Goal: Task Accomplishment & Management: Manage account settings

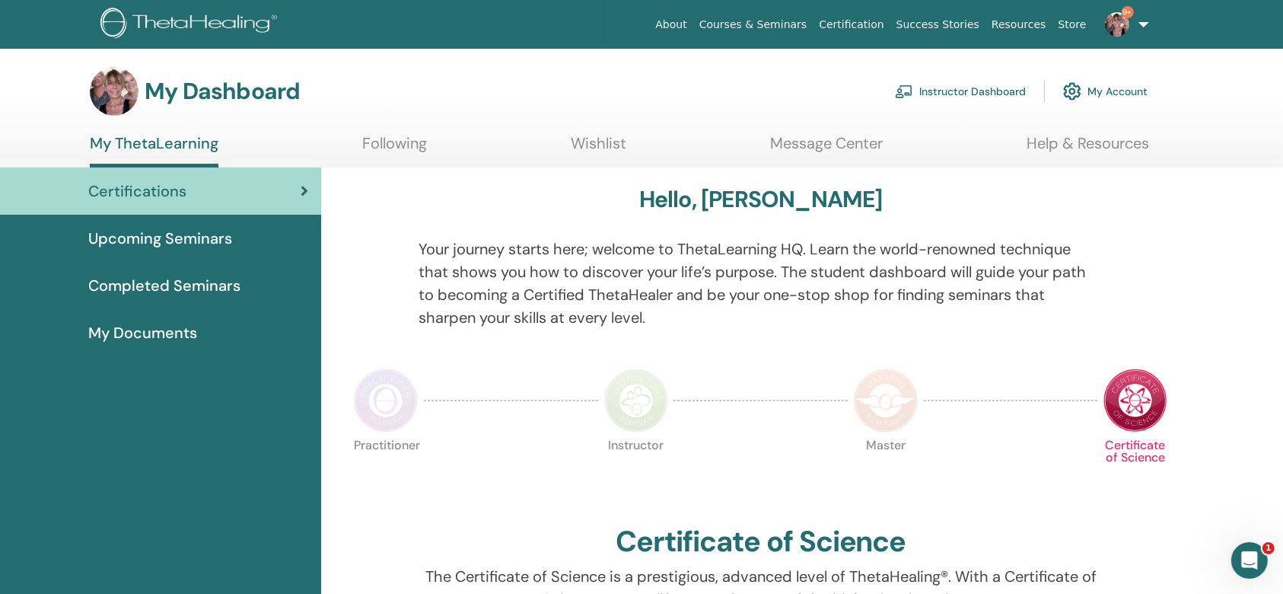
click at [199, 234] on span "Upcoming Seminars" at bounding box center [160, 238] width 144 height 23
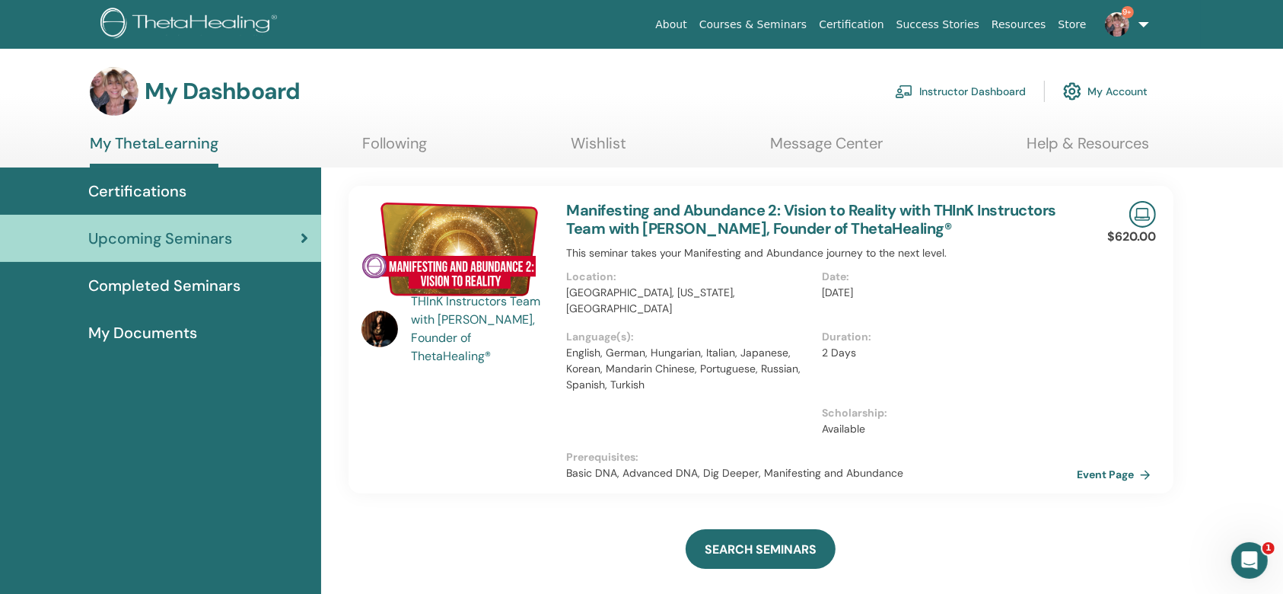
click at [938, 85] on link "Instructor Dashboard" at bounding box center [960, 91] width 131 height 33
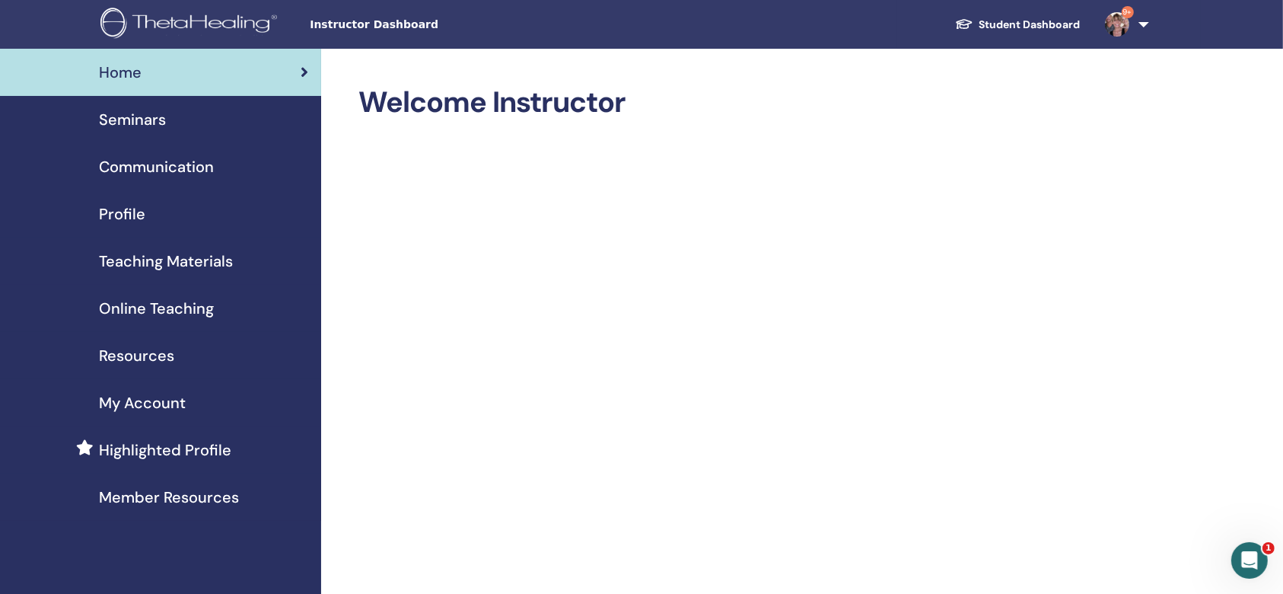
click at [114, 119] on span "Seminars" at bounding box center [132, 119] width 67 height 23
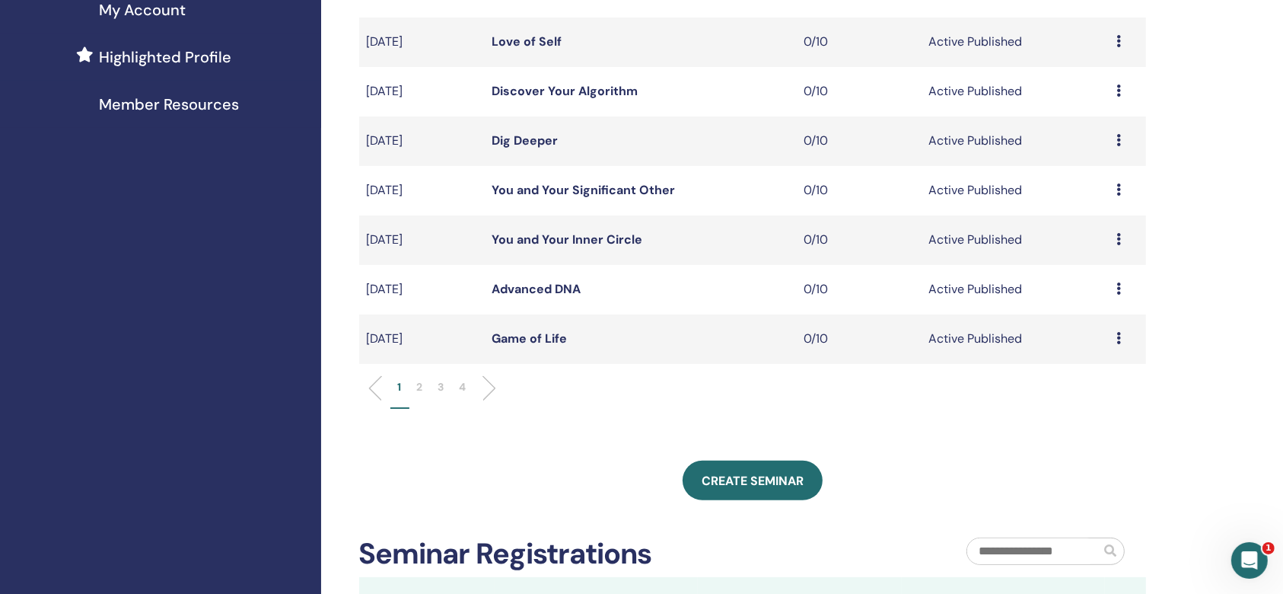
scroll to position [406, 0]
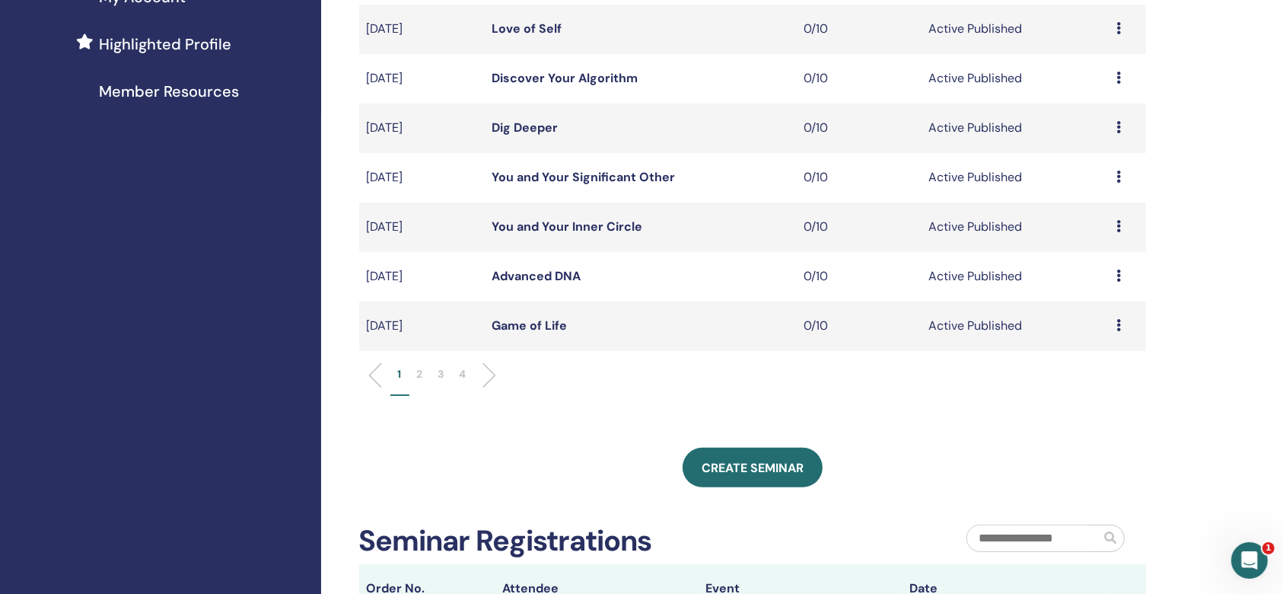
click at [423, 375] on li "2" at bounding box center [419, 381] width 21 height 30
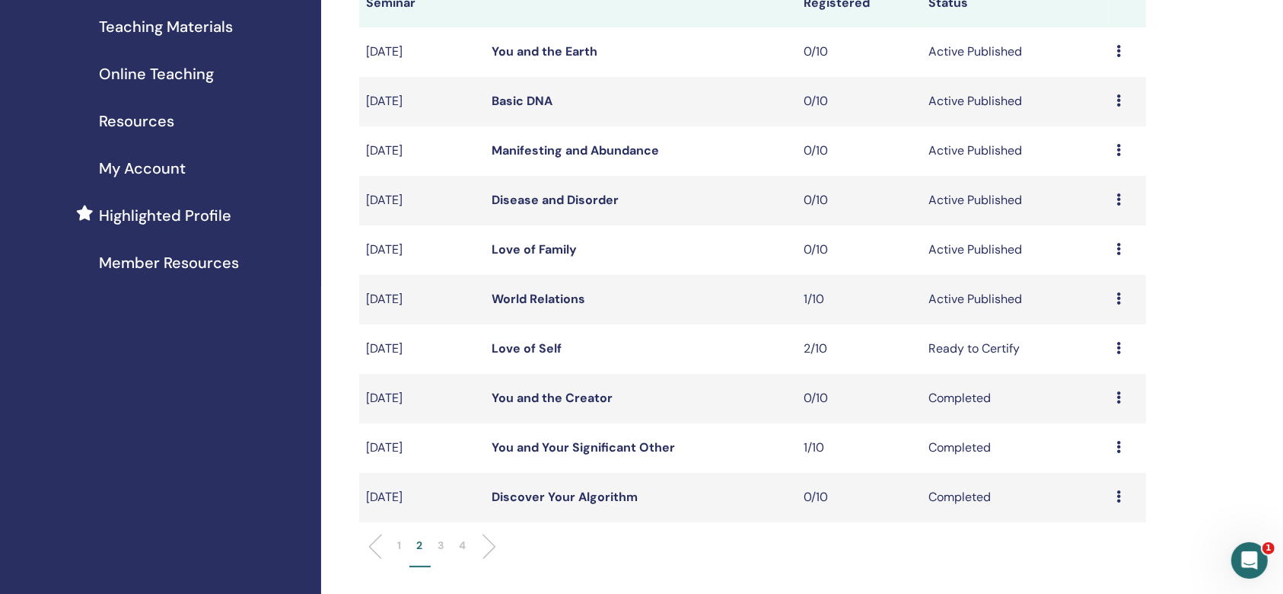
scroll to position [202, 0]
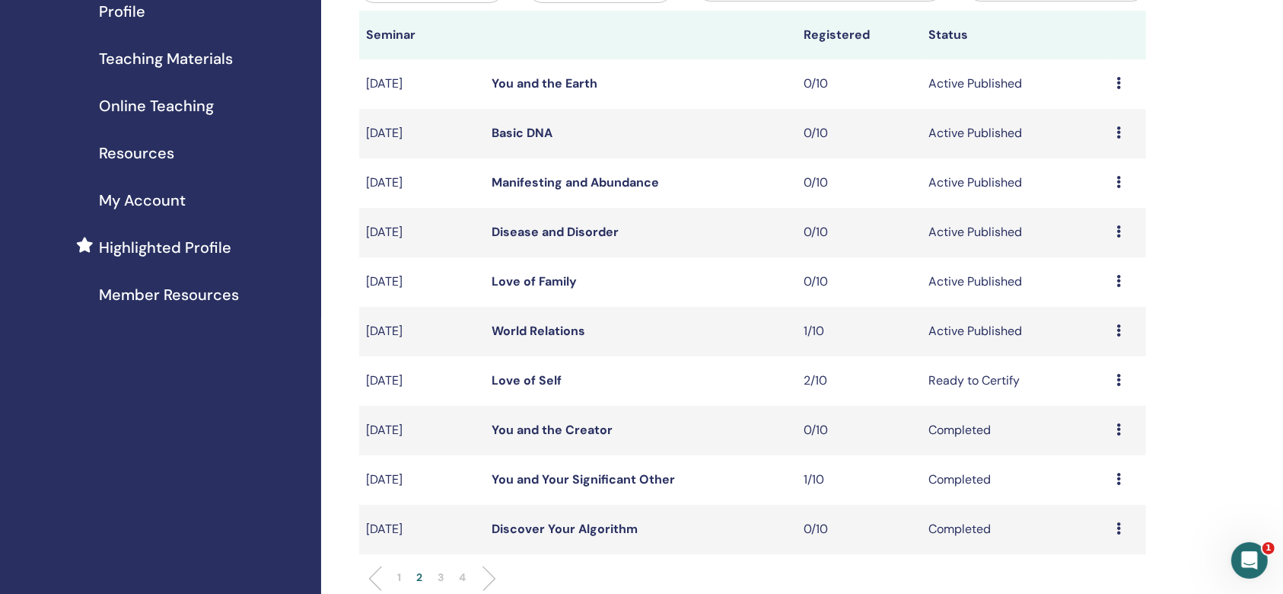
click at [538, 132] on link "Basic DNA" at bounding box center [522, 133] width 61 height 16
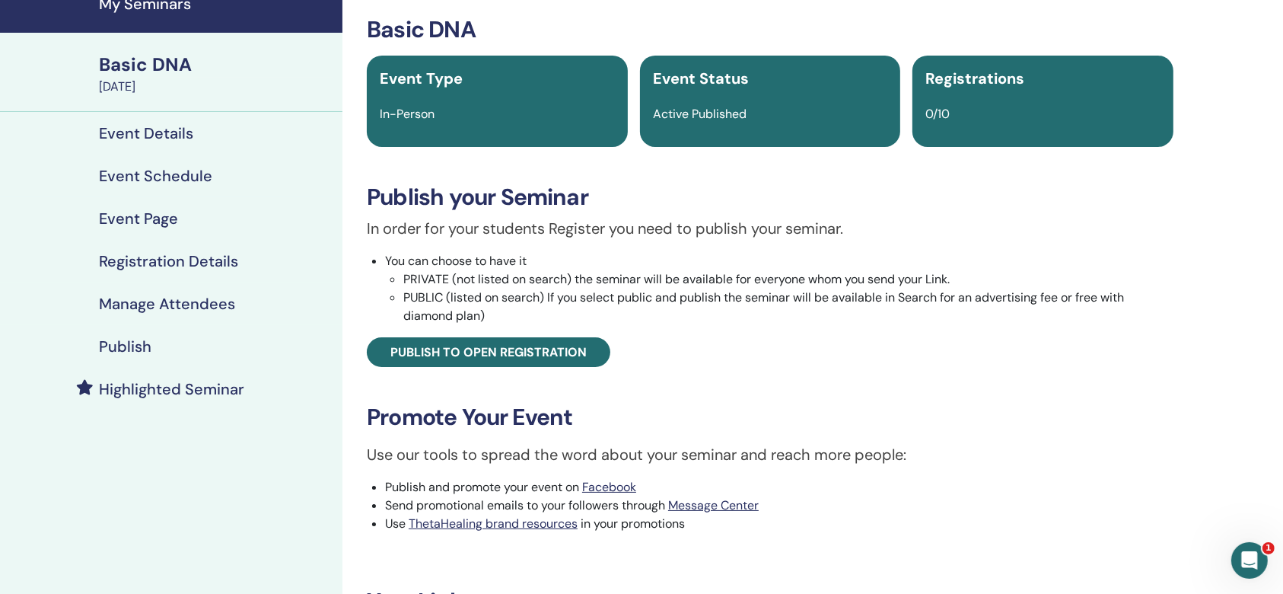
scroll to position [101, 0]
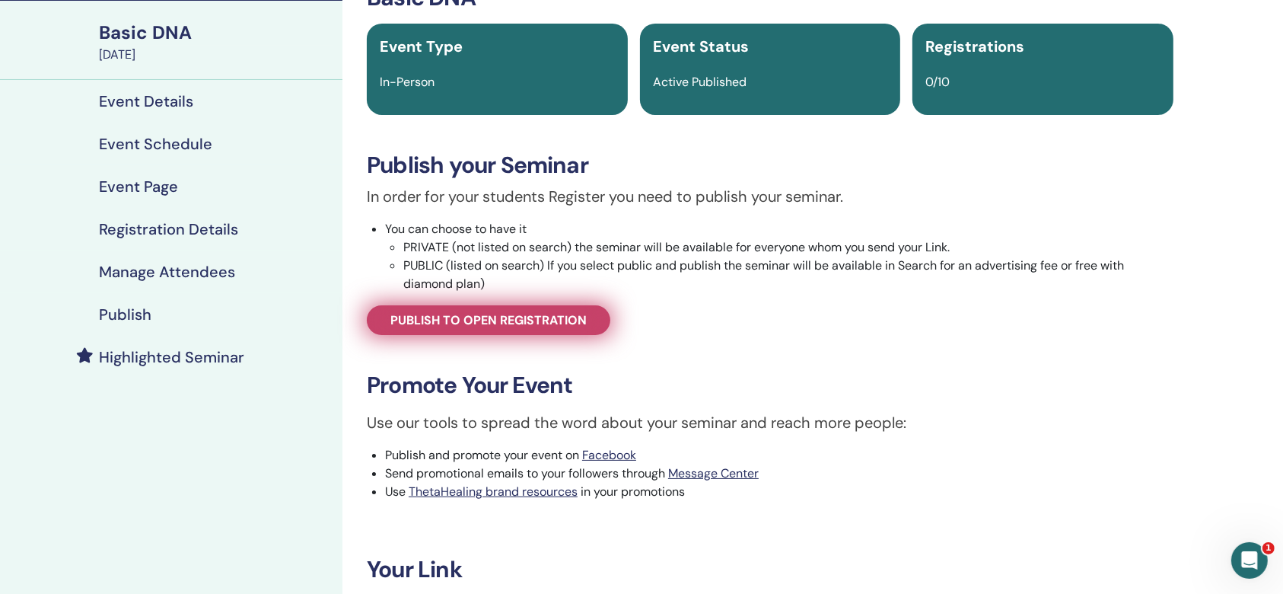
click at [578, 329] on link "Publish to open registration" at bounding box center [489, 320] width 244 height 30
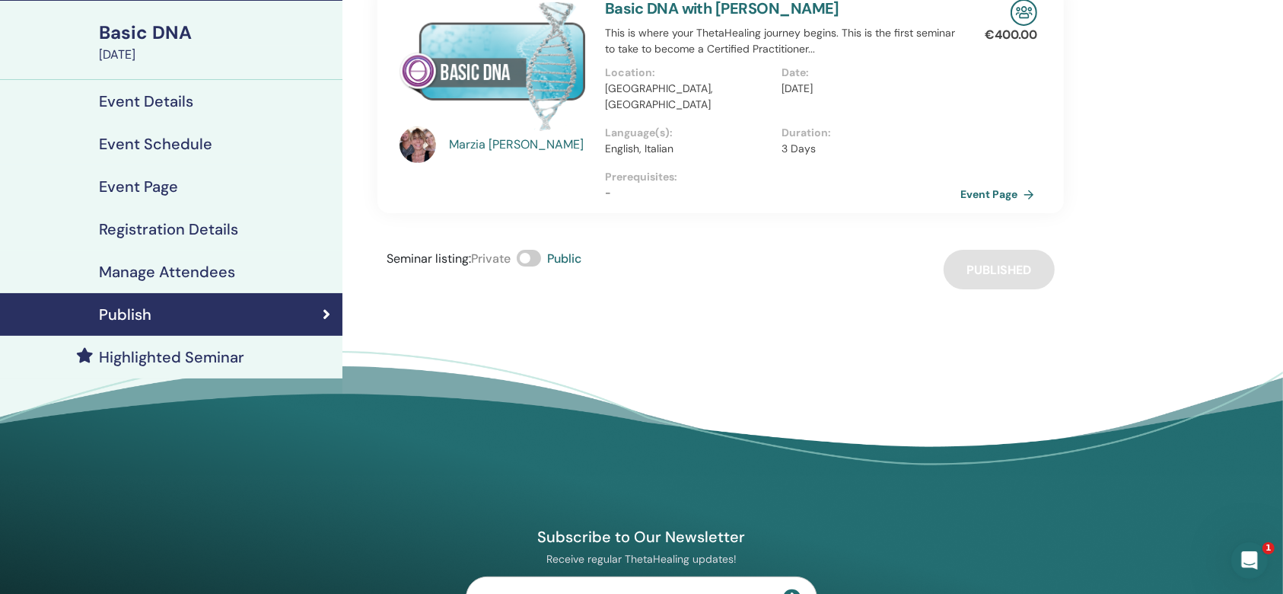
click at [998, 183] on link "Event Page" at bounding box center [1000, 194] width 80 height 23
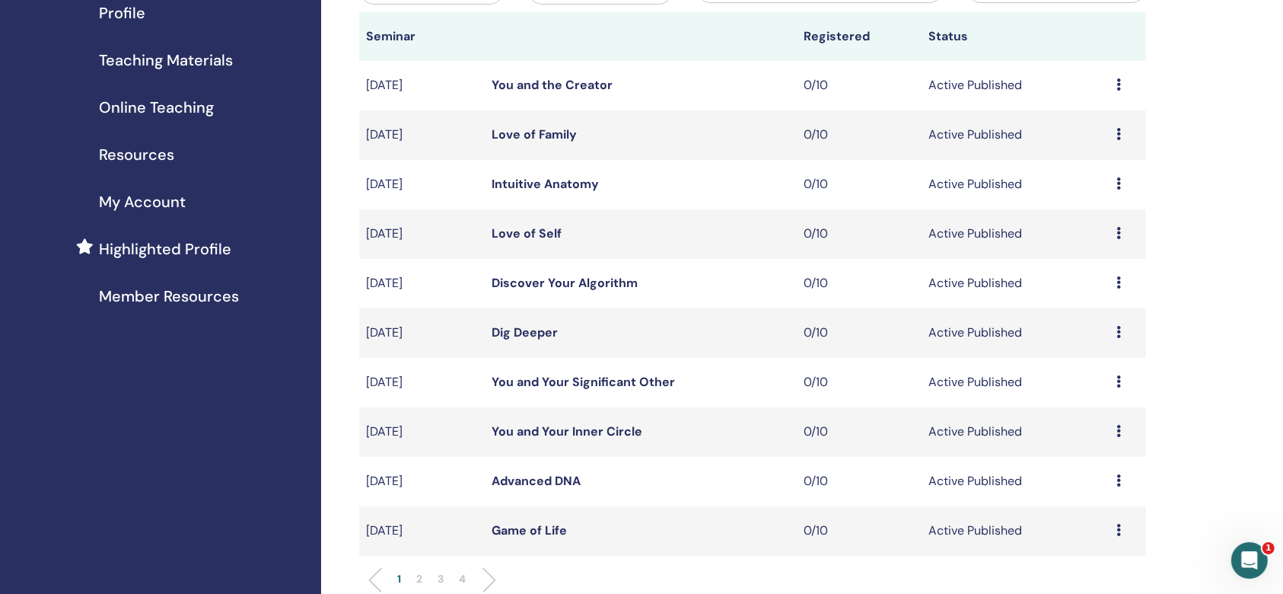
scroll to position [303, 0]
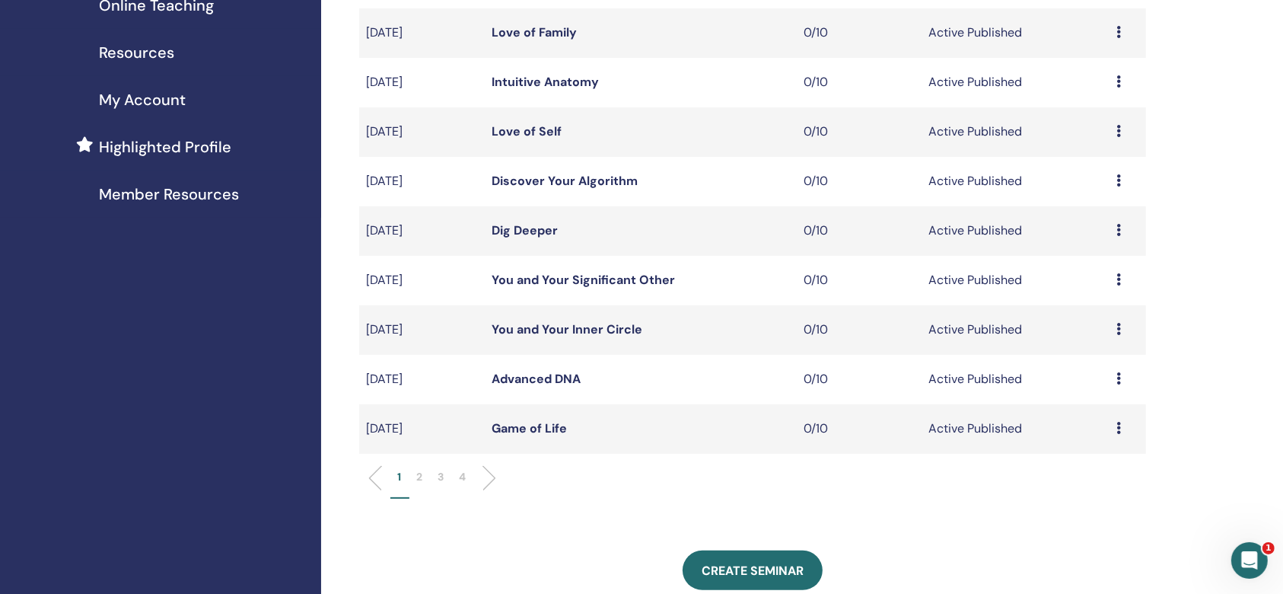
click at [415, 474] on li "2" at bounding box center [419, 484] width 21 height 30
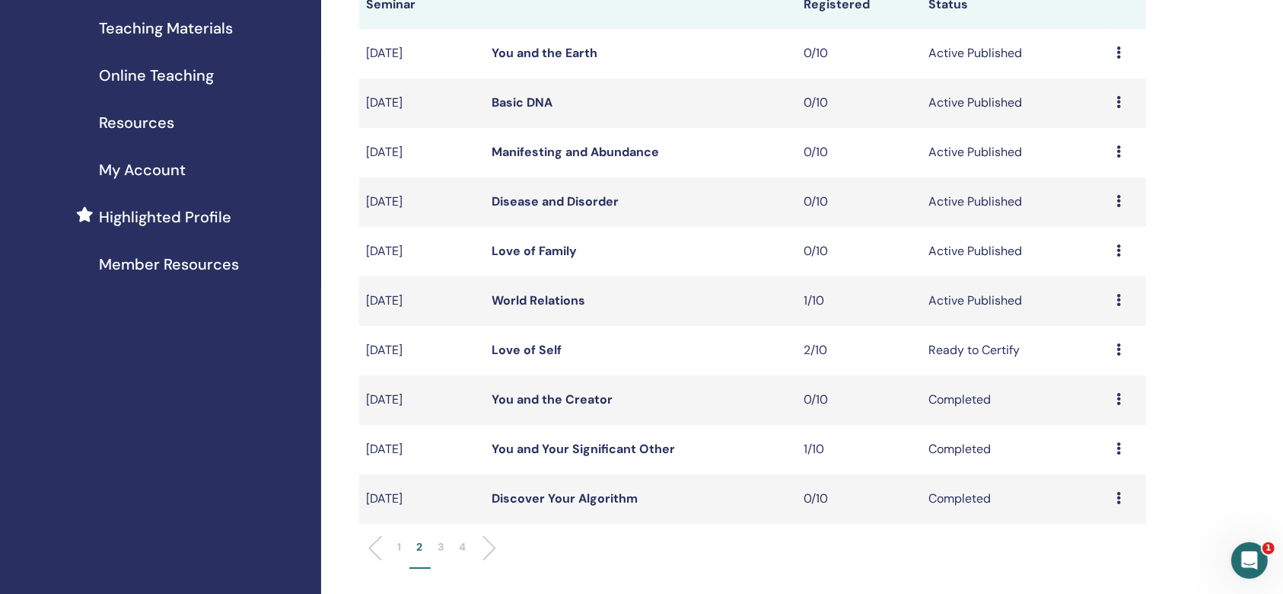
scroll to position [201, 0]
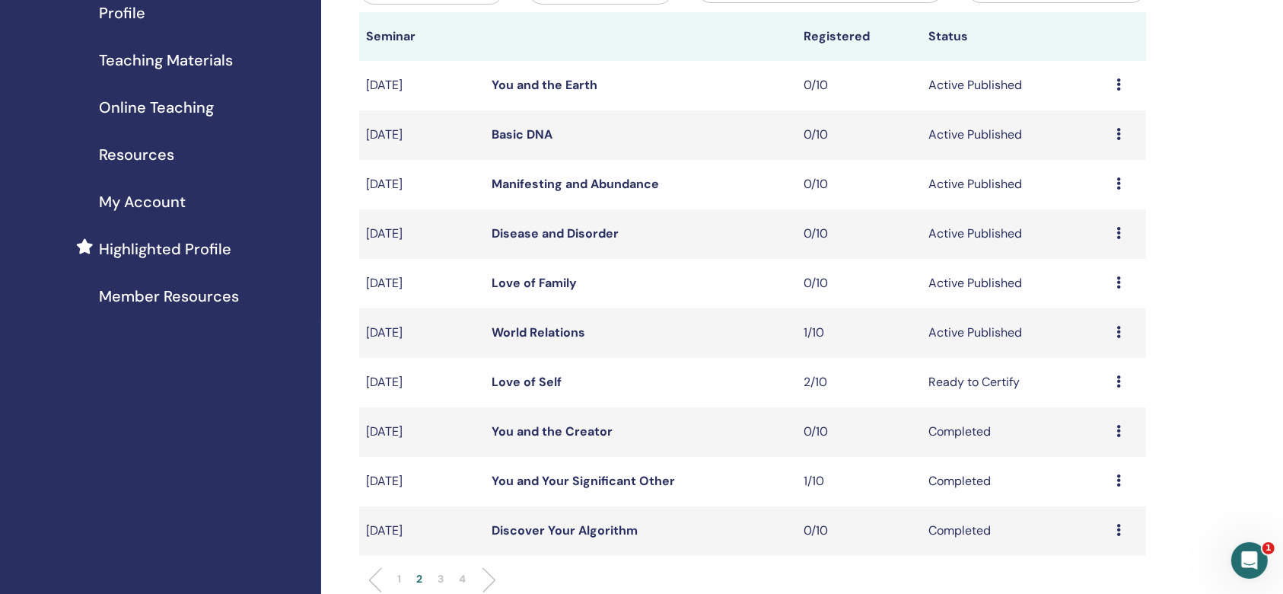
click at [400, 575] on p "1" at bounding box center [400, 579] width 4 height 16
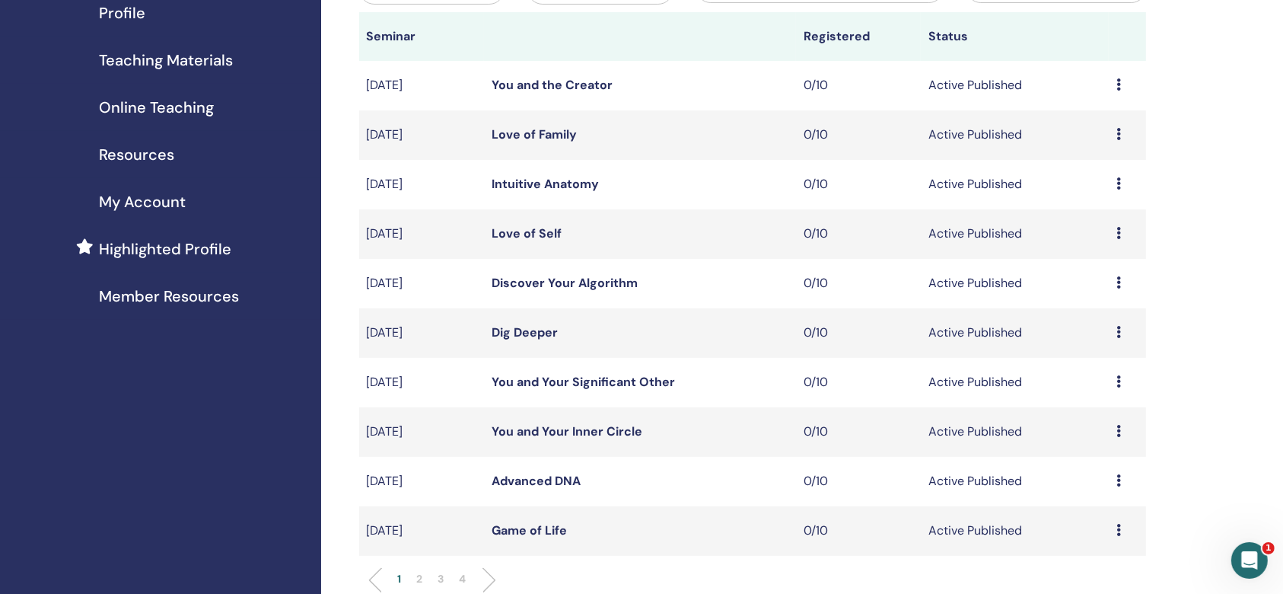
click at [546, 473] on link "Advanced DNA" at bounding box center [536, 481] width 89 height 16
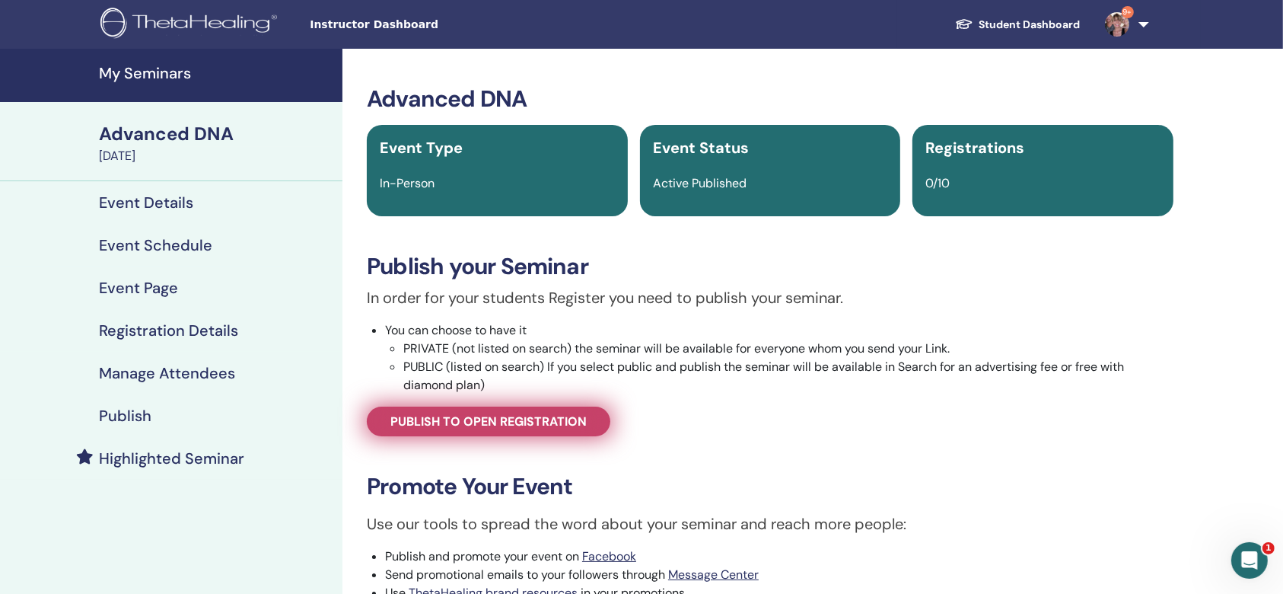
click at [496, 419] on span "Publish to open registration" at bounding box center [488, 421] width 196 height 16
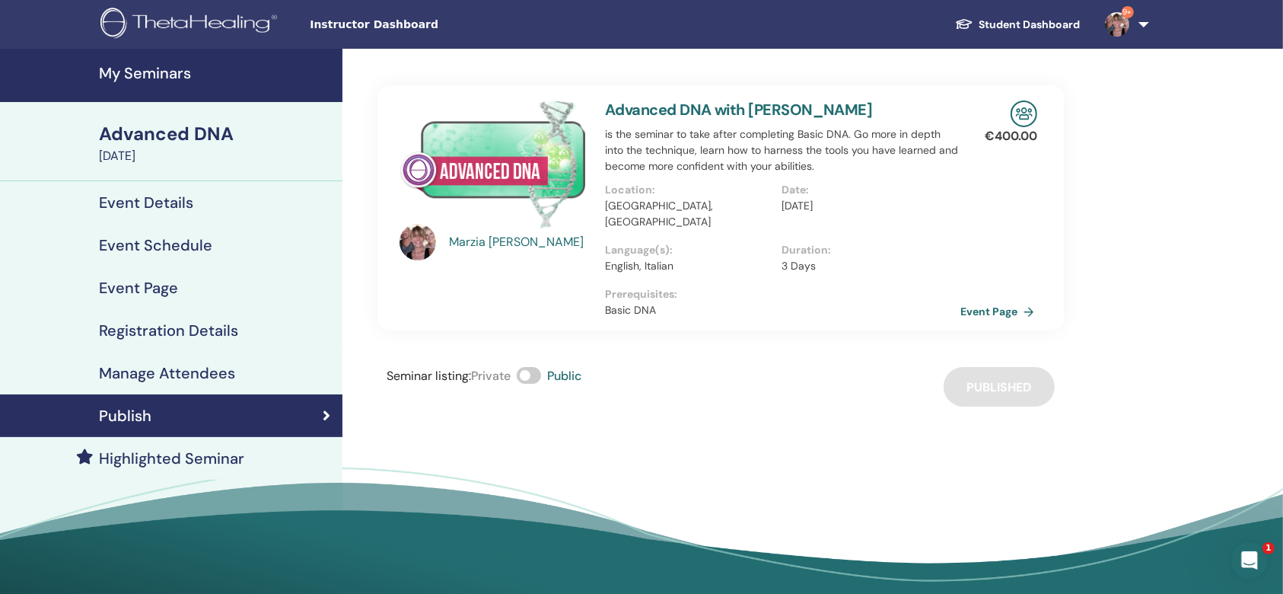
click at [985, 300] on link "Event Page" at bounding box center [1000, 311] width 80 height 23
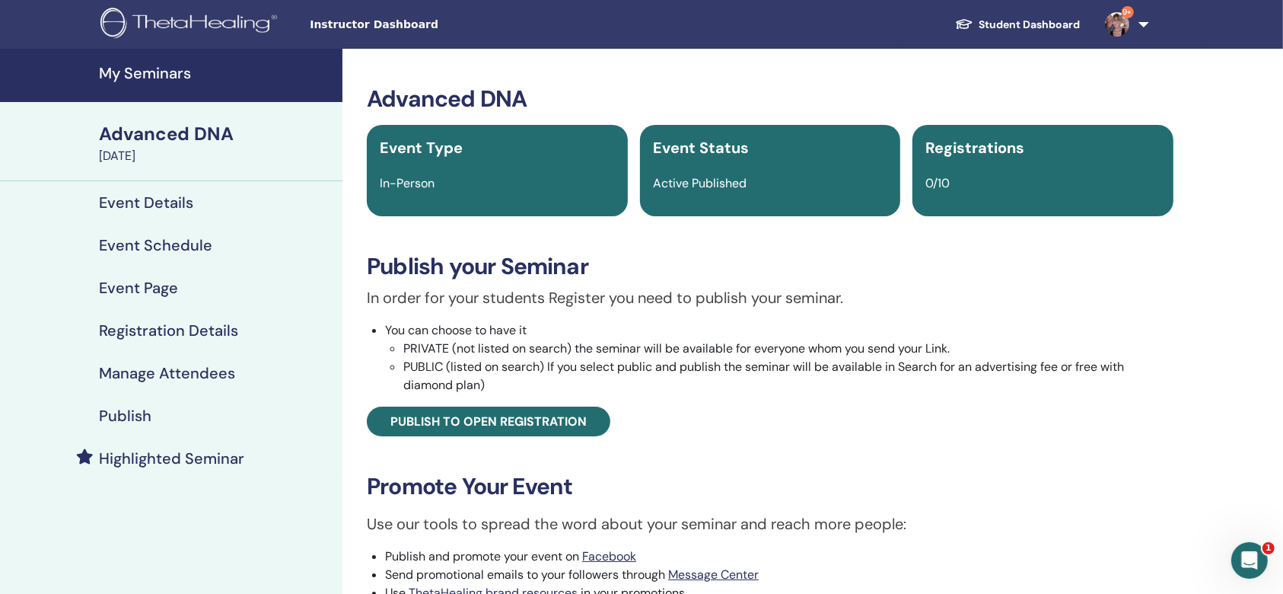
click at [115, 68] on h4 "My Seminars" at bounding box center [216, 73] width 234 height 18
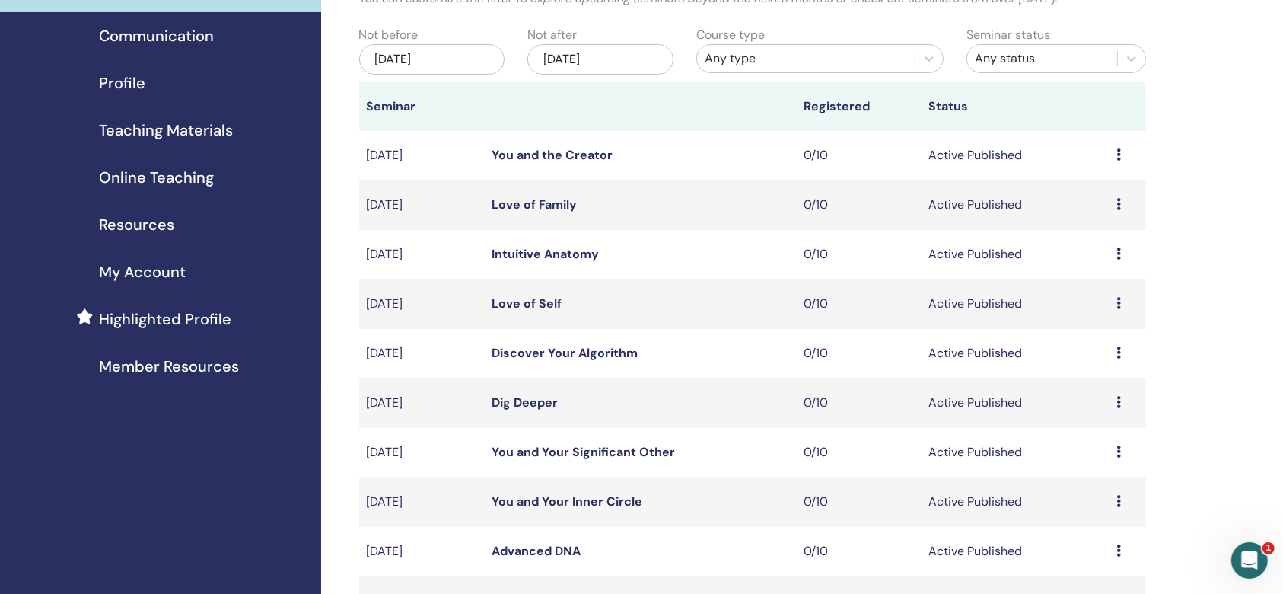
scroll to position [304, 0]
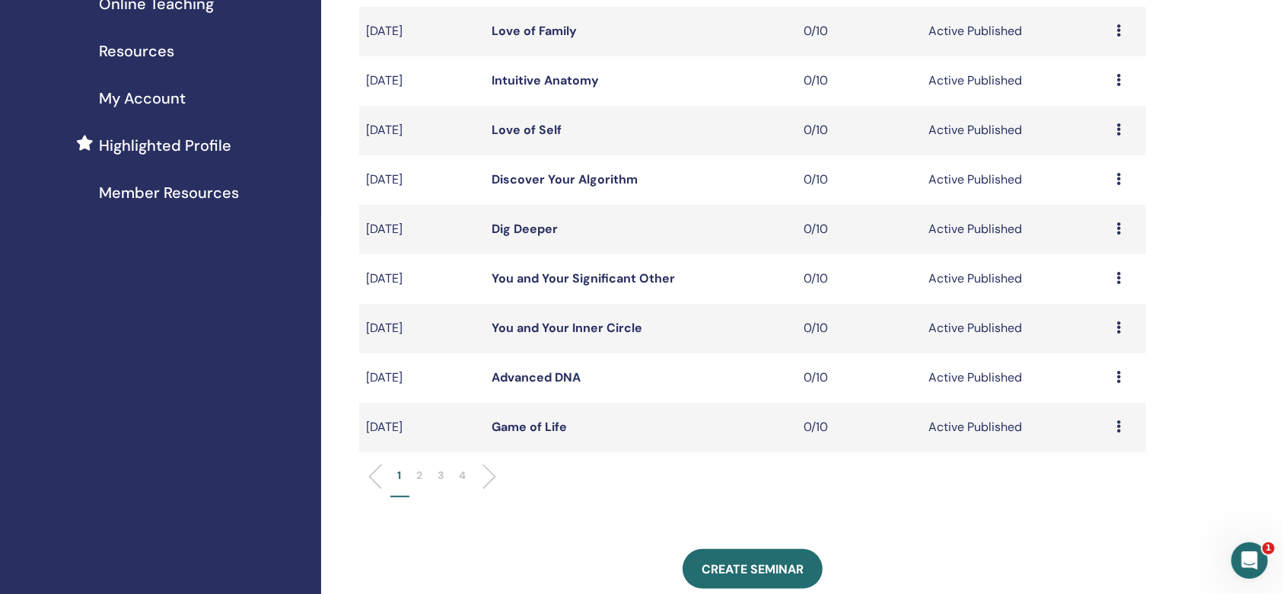
click at [536, 222] on link "Dig Deeper" at bounding box center [525, 229] width 66 height 16
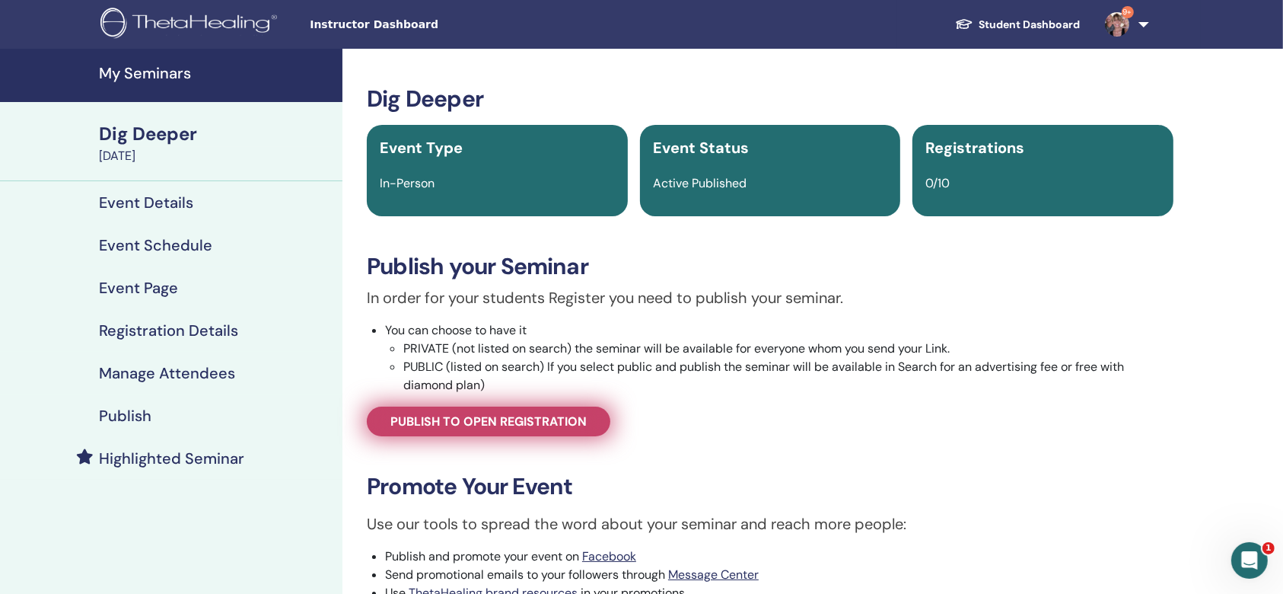
click at [530, 422] on span "Publish to open registration" at bounding box center [488, 421] width 196 height 16
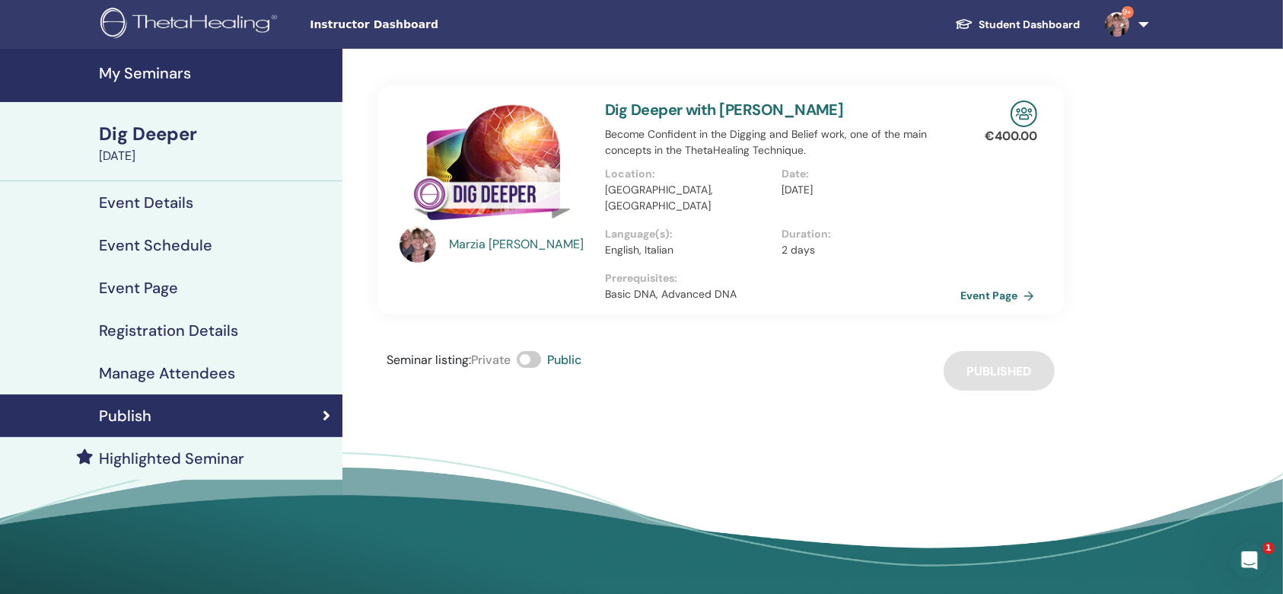
click at [992, 284] on link "Event Page" at bounding box center [1000, 295] width 80 height 23
